Goal: Information Seeking & Learning: Find specific page/section

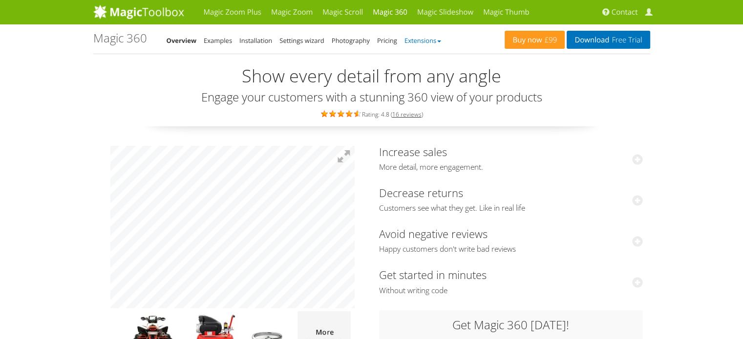
click at [441, 41] on b at bounding box center [439, 42] width 4 height 2
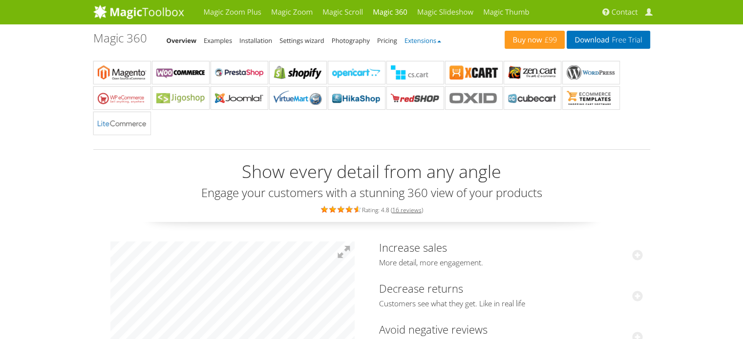
click at [441, 41] on b at bounding box center [439, 42] width 4 height 2
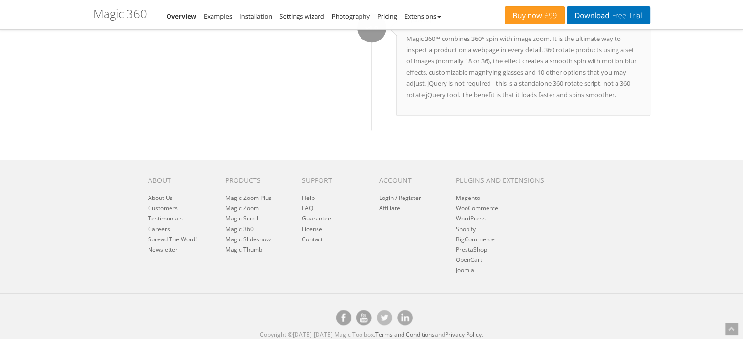
scroll to position [4984, 0]
click at [307, 208] on li "FAQ" at bounding box center [333, 207] width 62 height 8
click at [307, 206] on link "FAQ" at bounding box center [307, 207] width 11 height 8
